Goal: Information Seeking & Learning: Learn about a topic

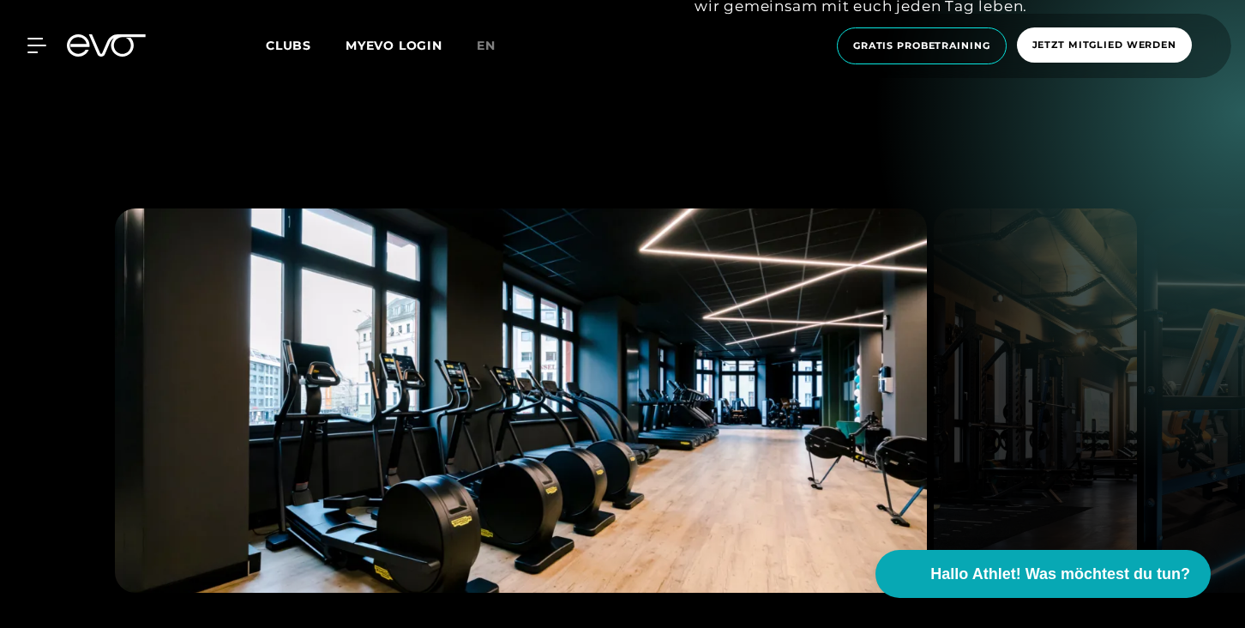
click at [298, 51] on span "Clubs" at bounding box center [288, 45] width 45 height 15
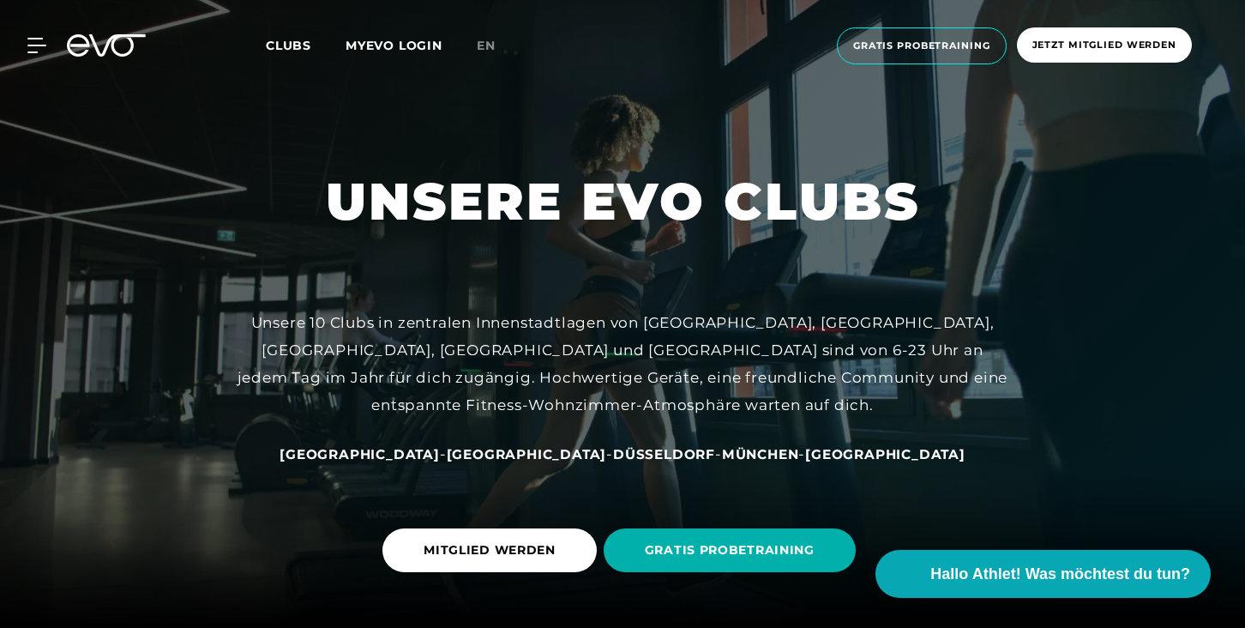
click at [297, 49] on span "Clubs" at bounding box center [288, 45] width 45 height 15
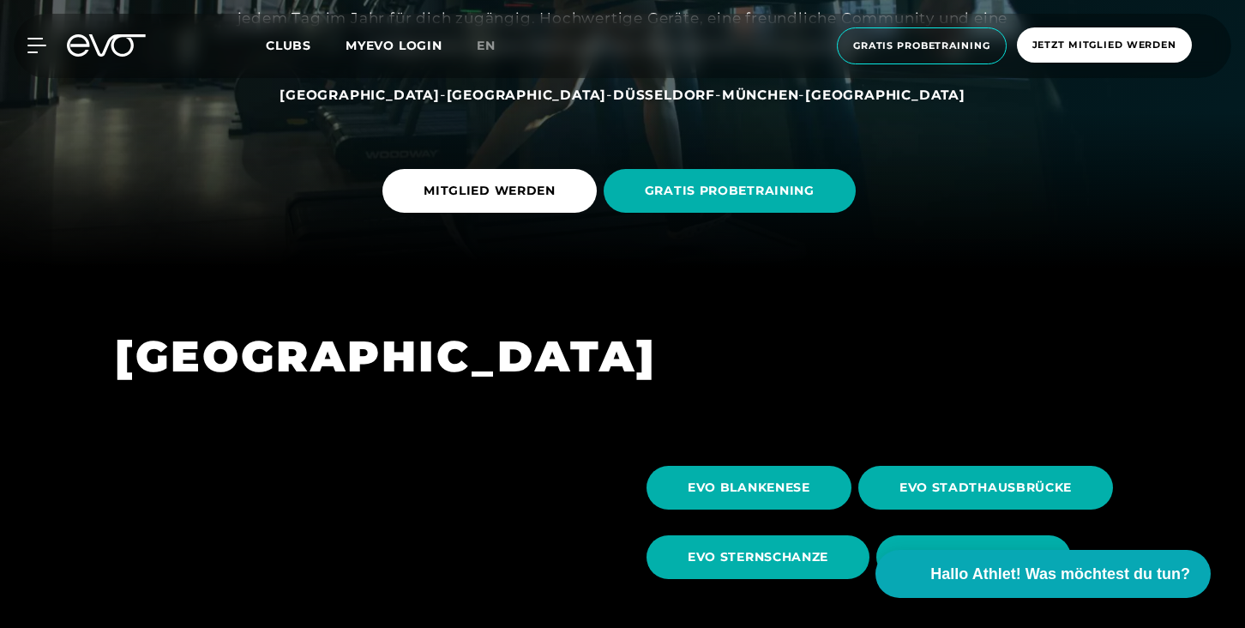
scroll to position [445, 0]
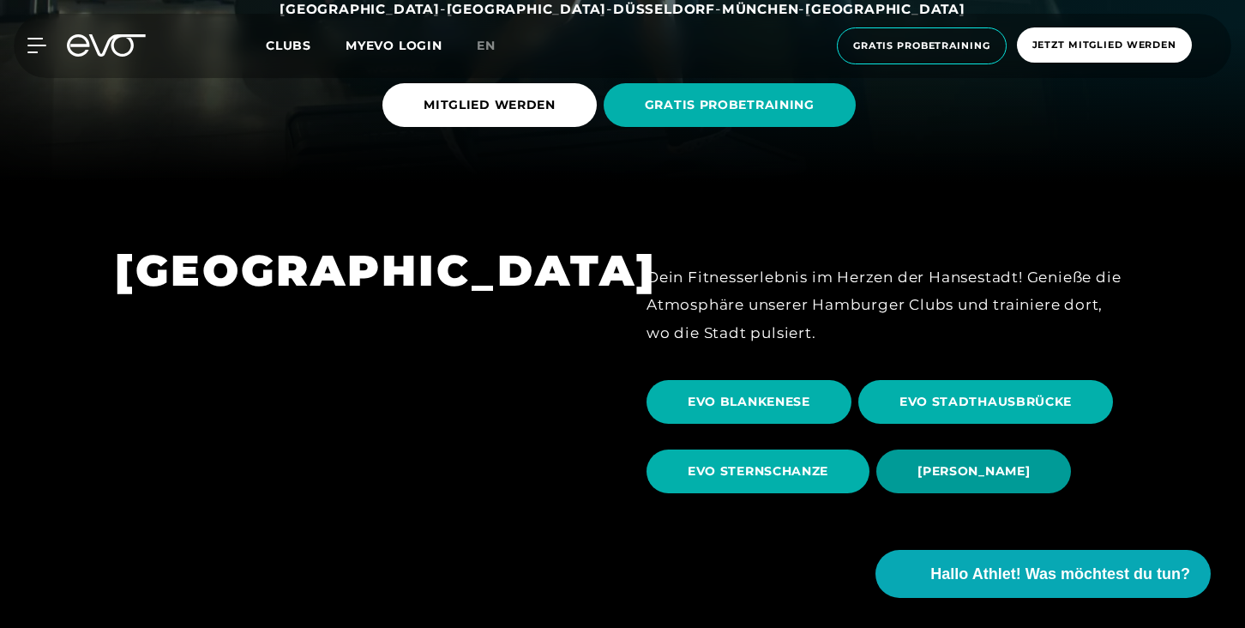
click at [918, 472] on span "EVO OTTENSEN" at bounding box center [974, 471] width 195 height 44
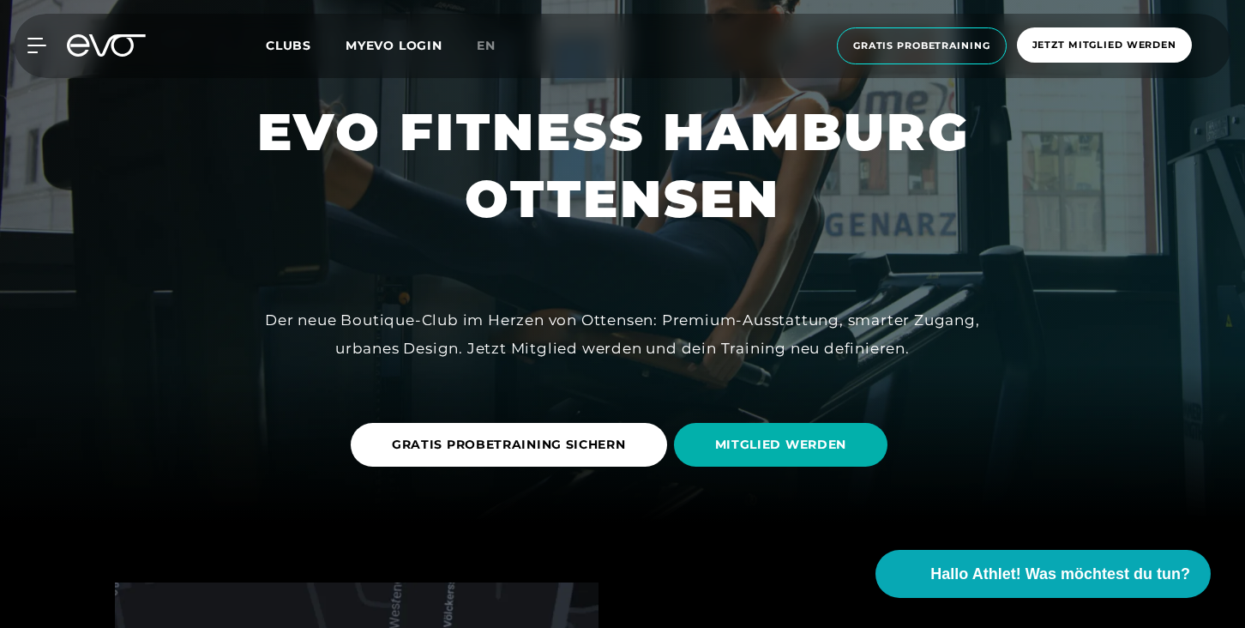
scroll to position [105, 0]
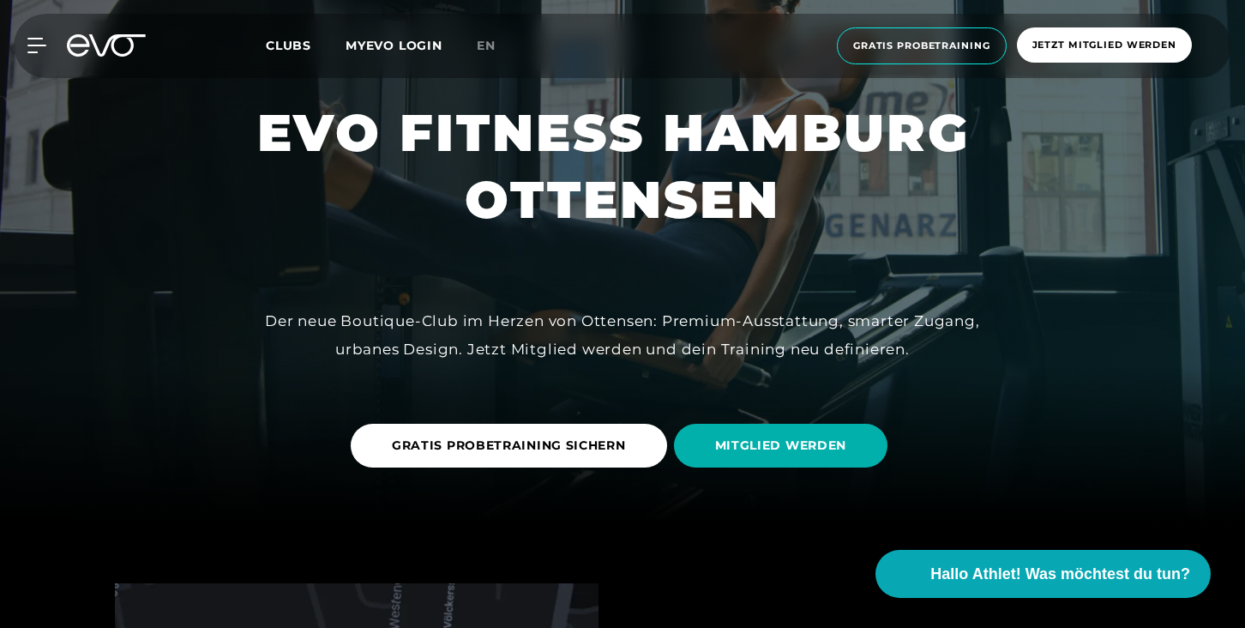
click at [112, 44] on icon at bounding box center [117, 45] width 57 height 22
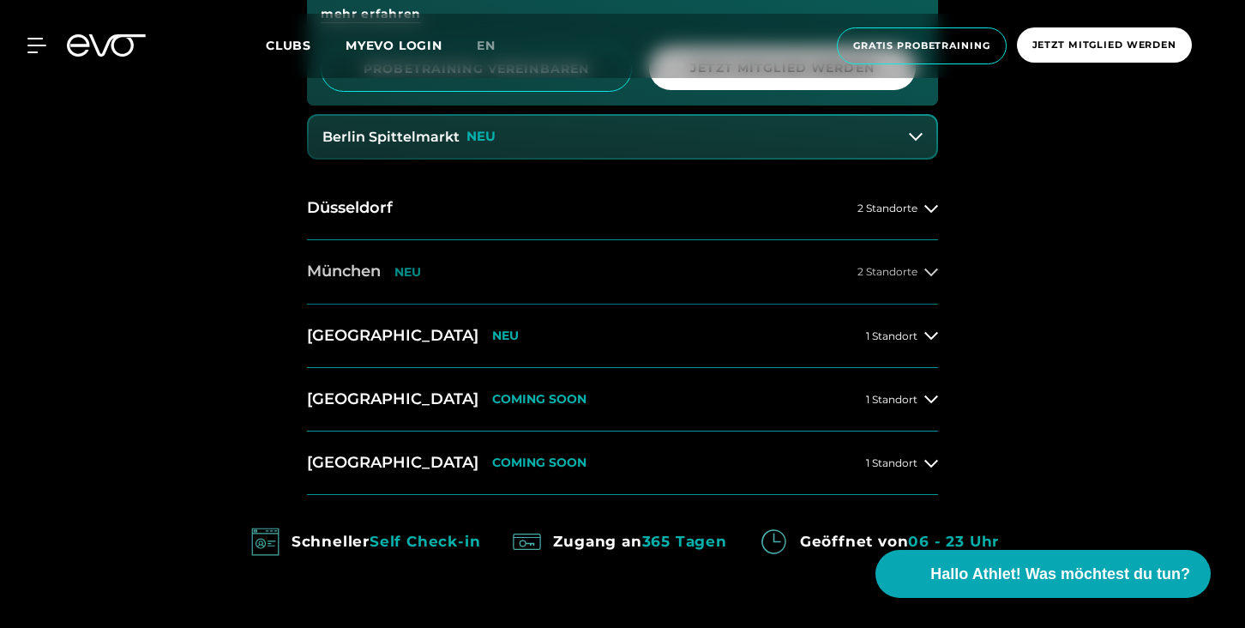
scroll to position [1078, 0]
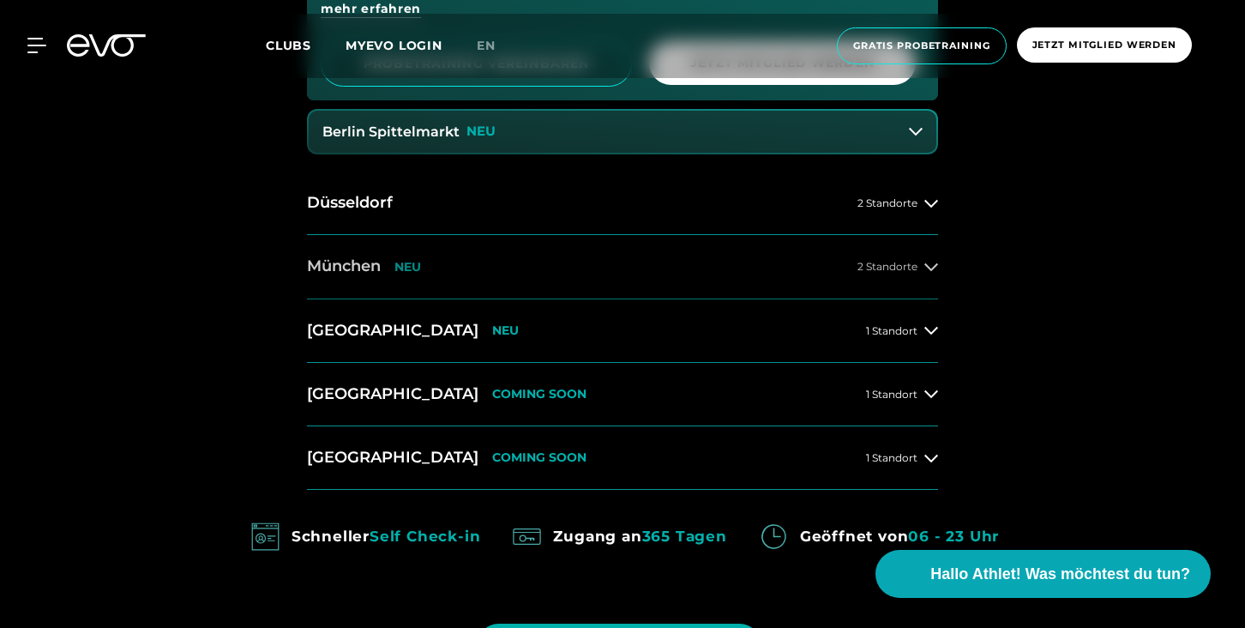
click at [889, 261] on span "2 Standorte" at bounding box center [888, 266] width 60 height 11
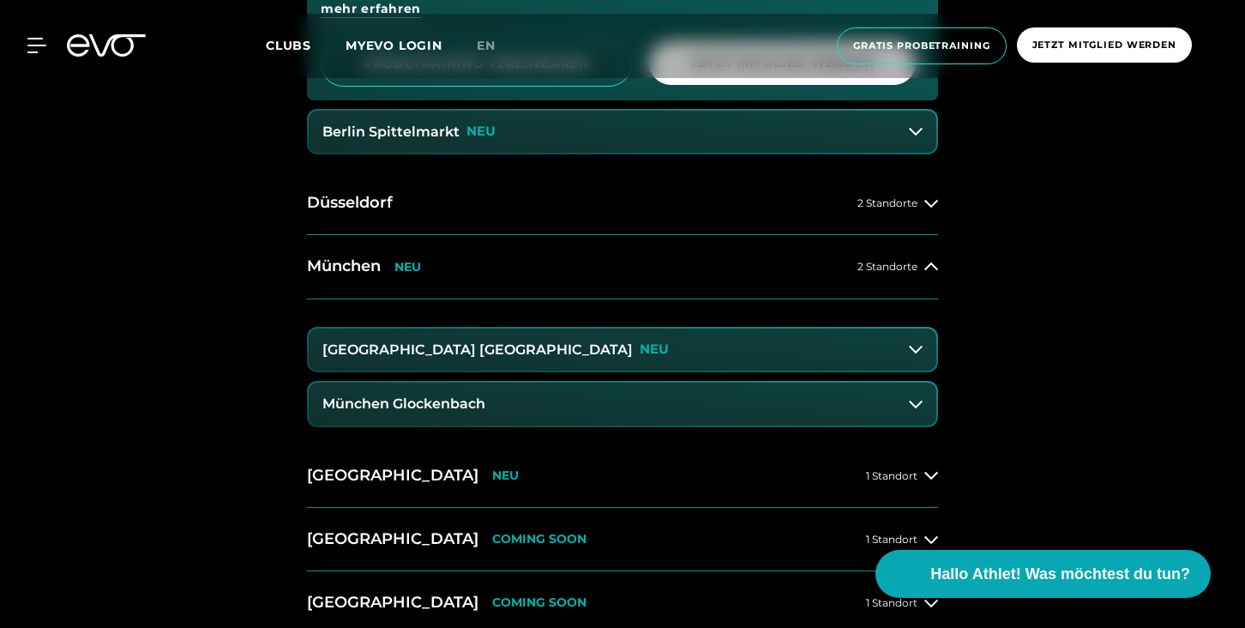
click at [461, 347] on h3 "München Maxvorstadt" at bounding box center [478, 349] width 311 height 15
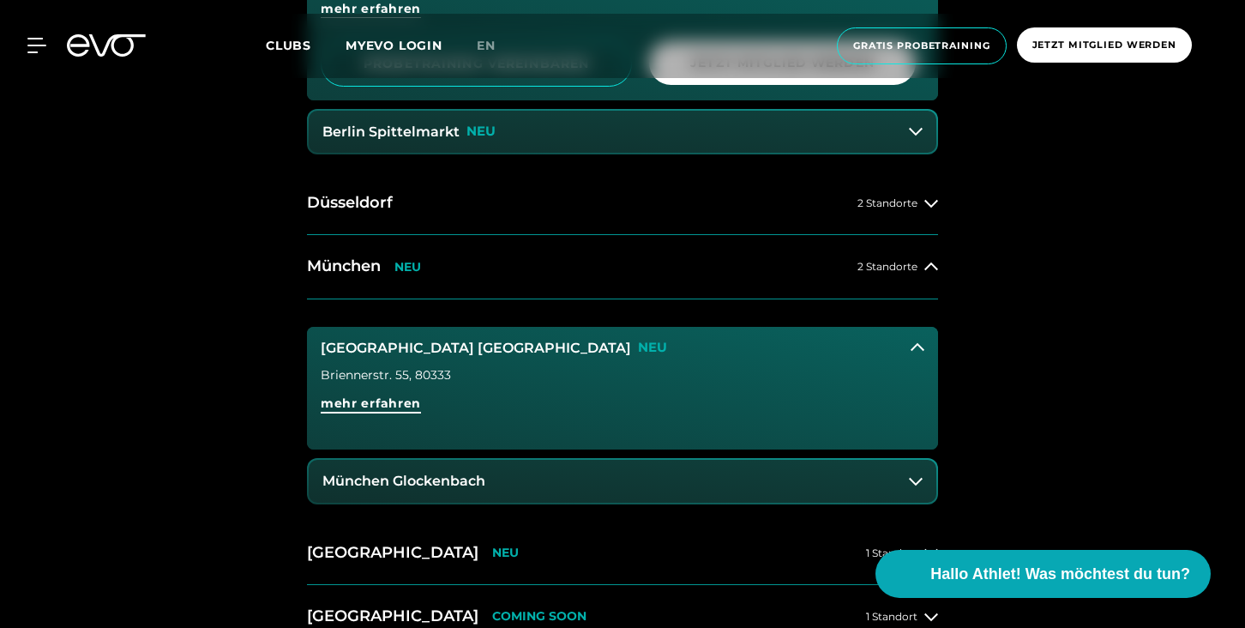
click at [360, 403] on span "mehr erfahren" at bounding box center [371, 404] width 100 height 18
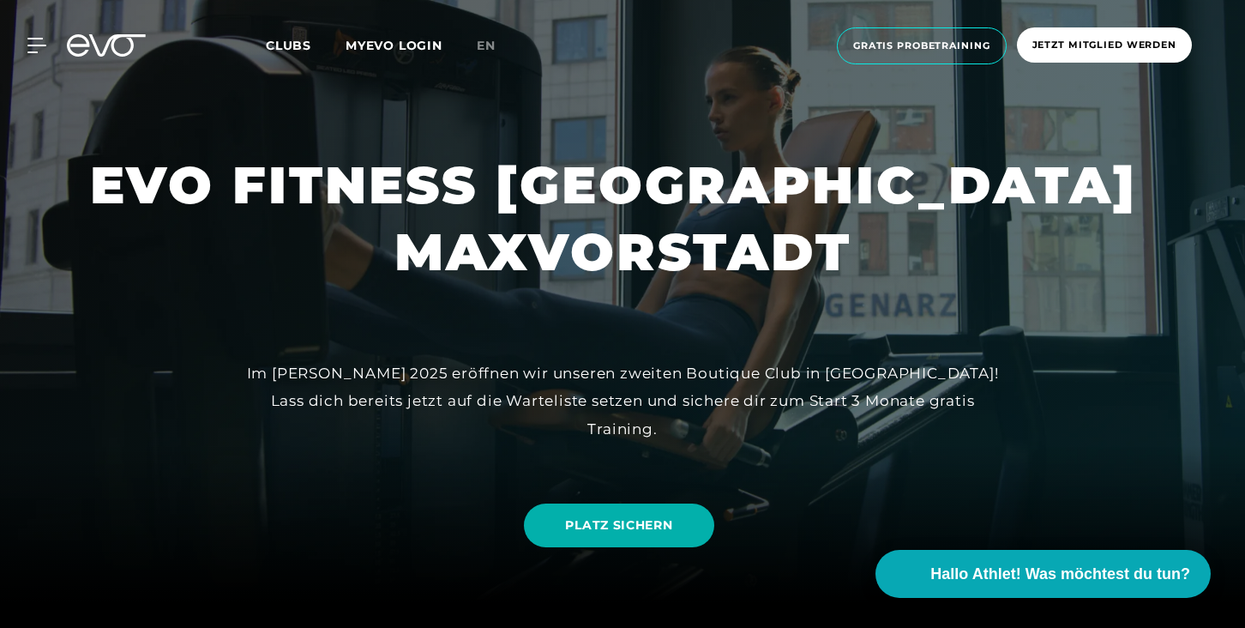
scroll to position [31, 0]
